Goal: Task Accomplishment & Management: Use online tool/utility

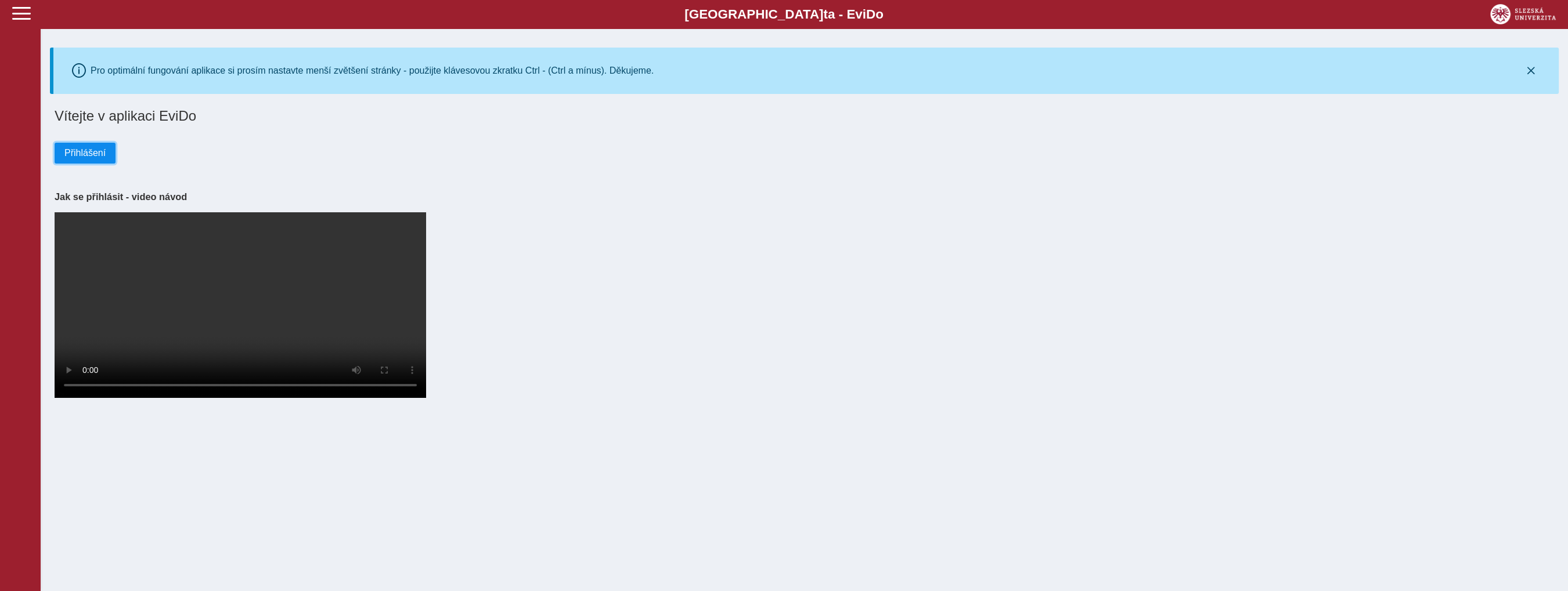
click at [91, 152] on span "Přihlášení" at bounding box center [85, 153] width 41 height 10
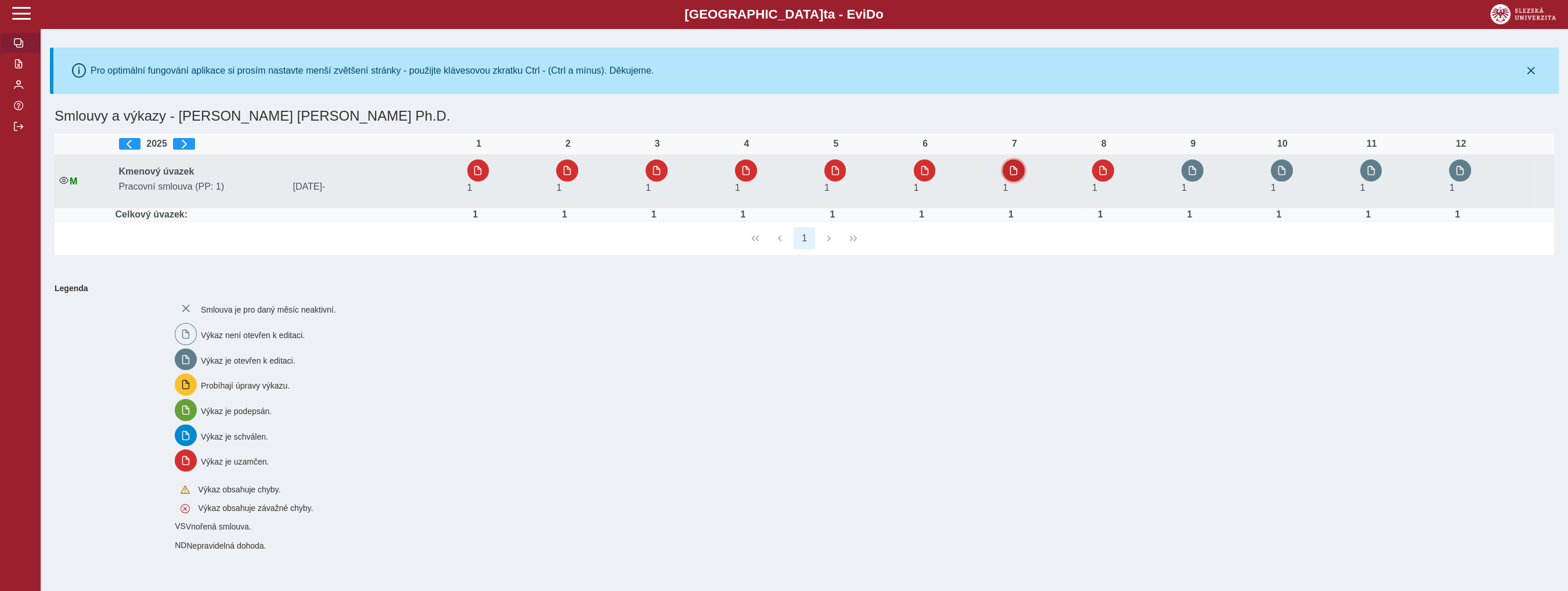
click at [1024, 163] on button "button" at bounding box center [1013, 171] width 22 height 22
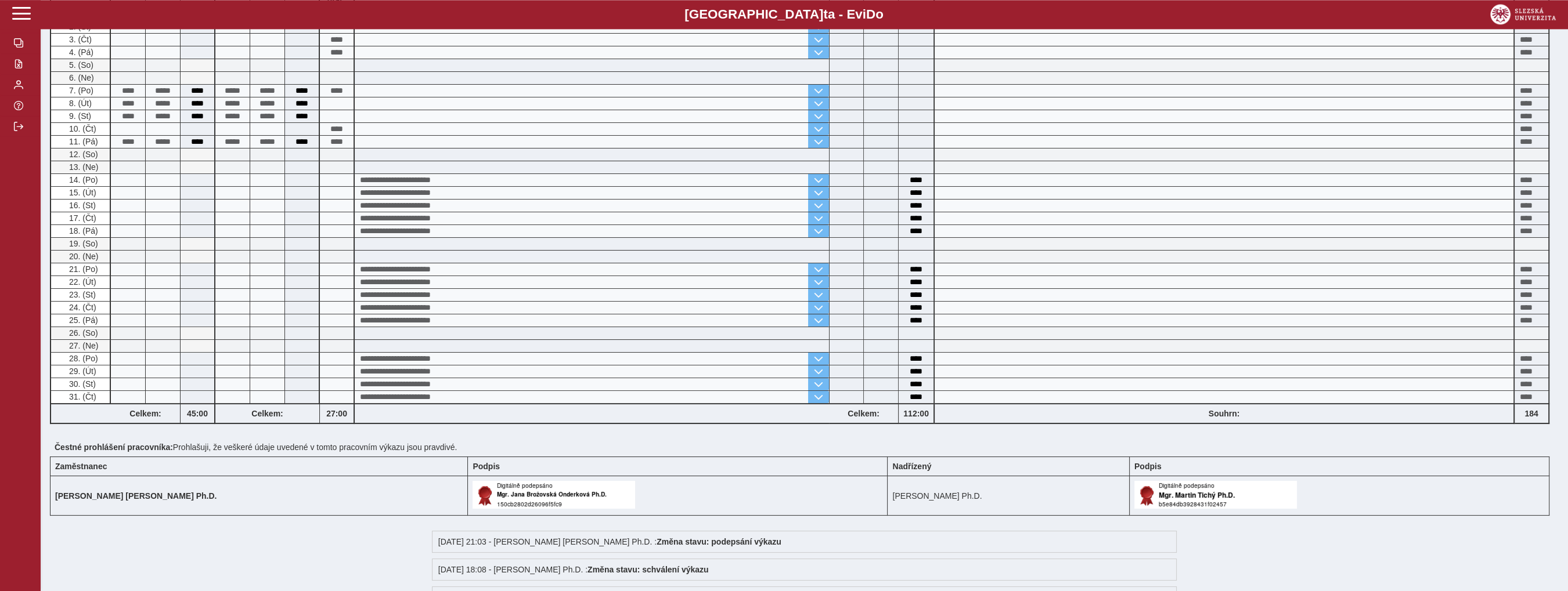
scroll to position [245, 0]
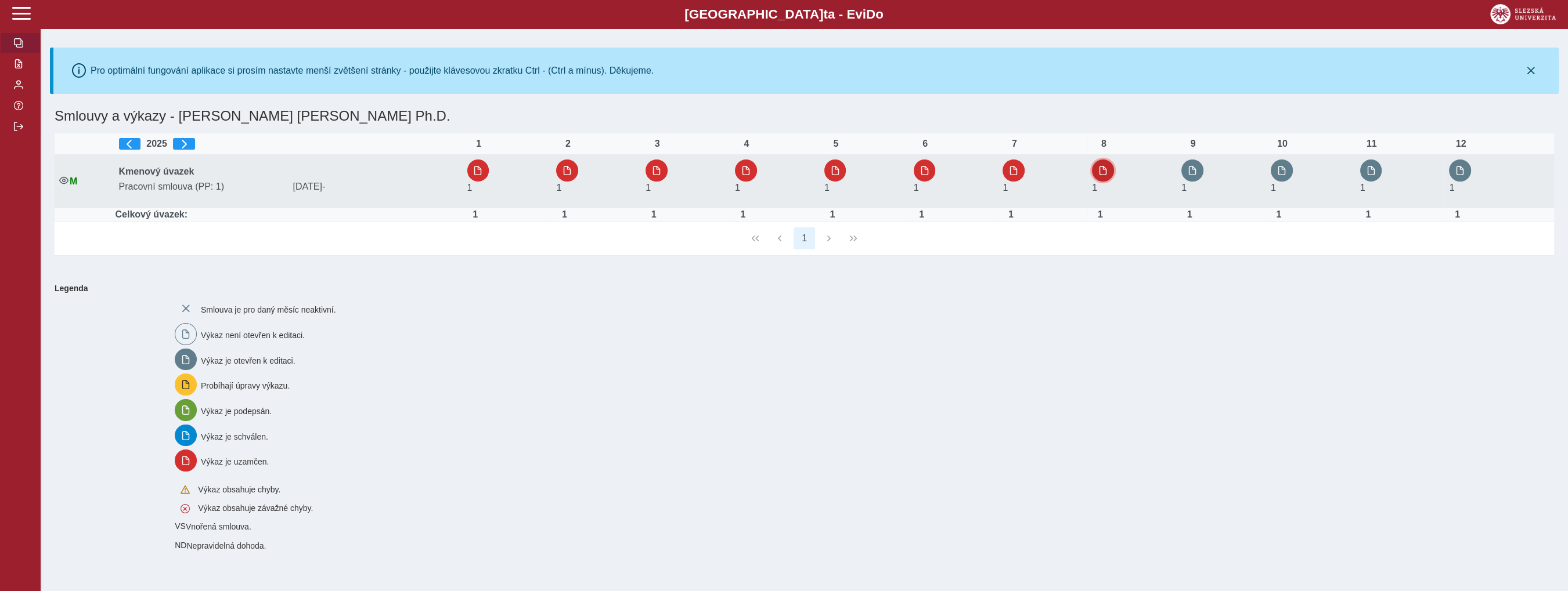
click at [1103, 168] on span "button" at bounding box center [1103, 171] width 9 height 9
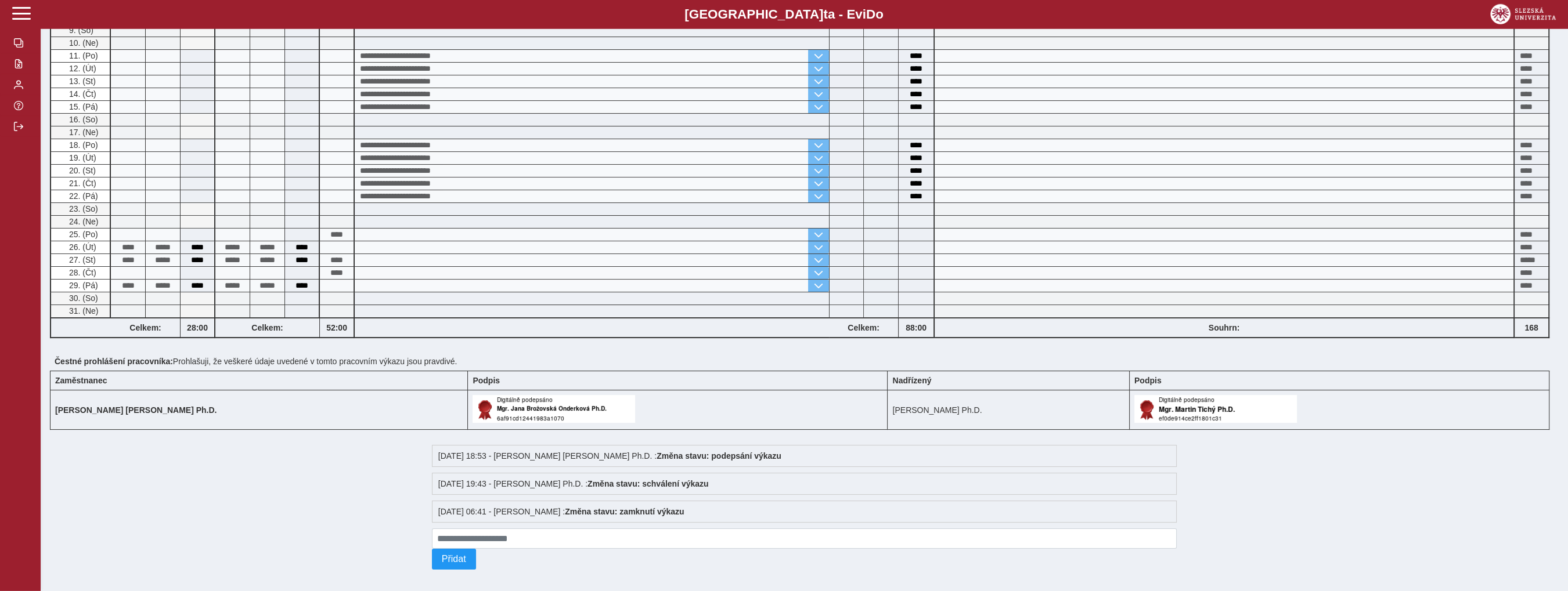
scroll to position [338, 0]
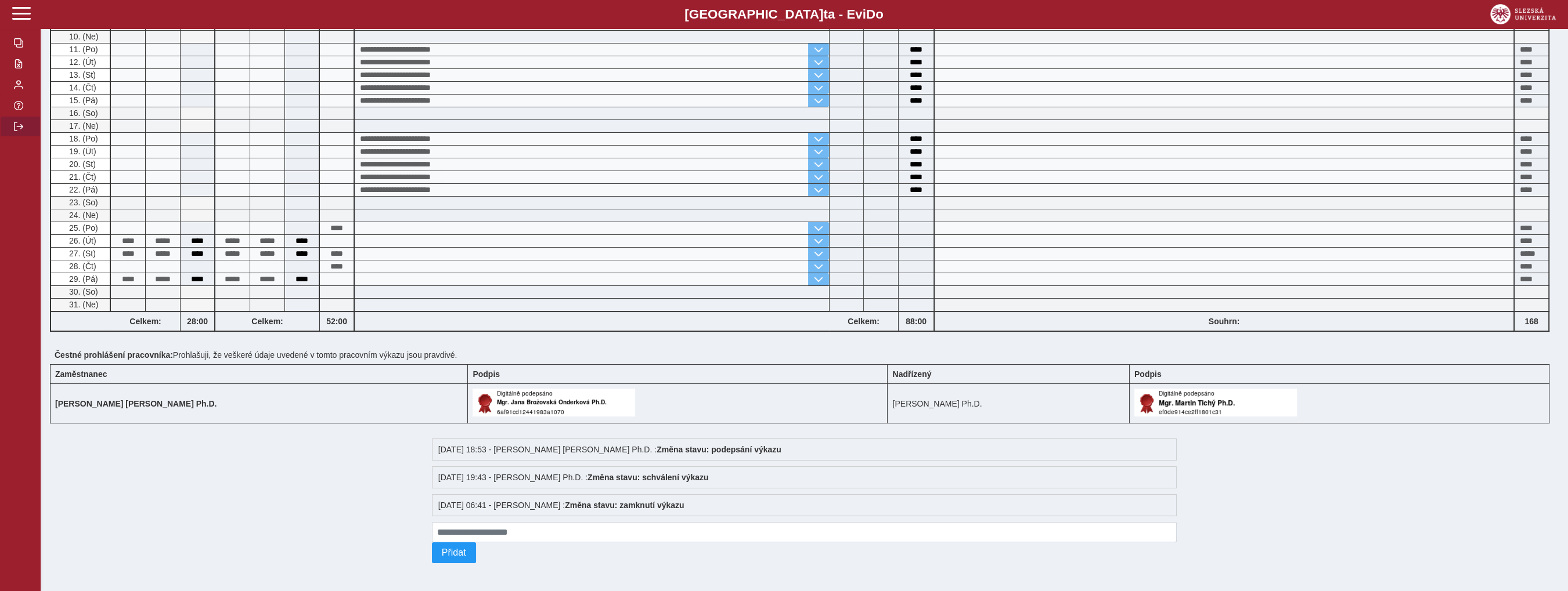
click at [18, 132] on span "button" at bounding box center [18, 126] width 9 height 9
